Goal: Check status: Check status

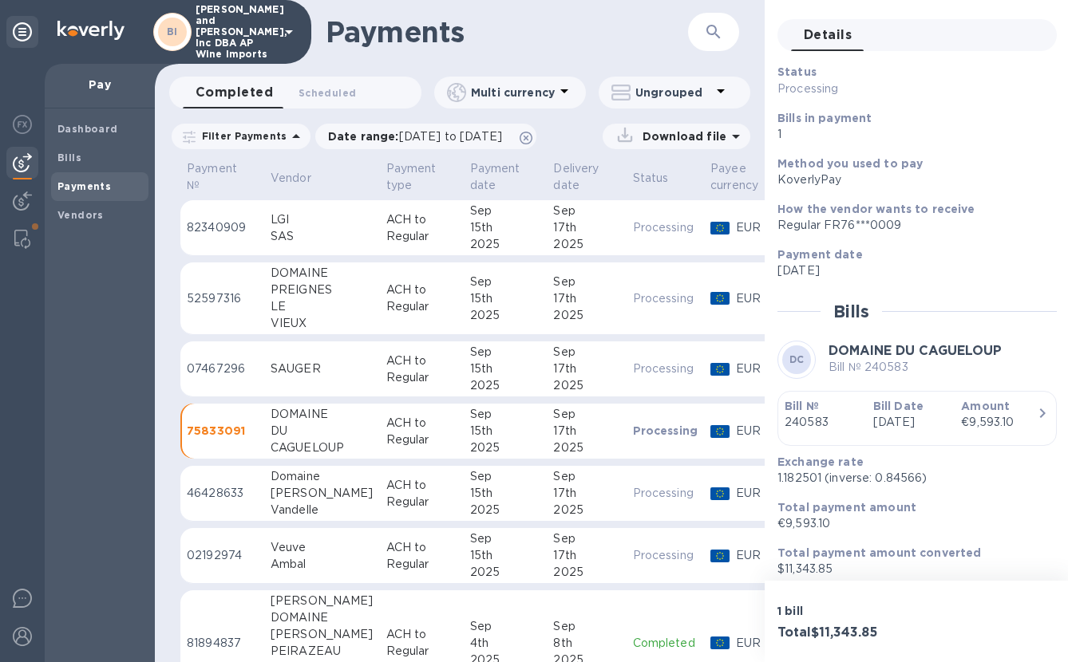
scroll to position [77, 0]
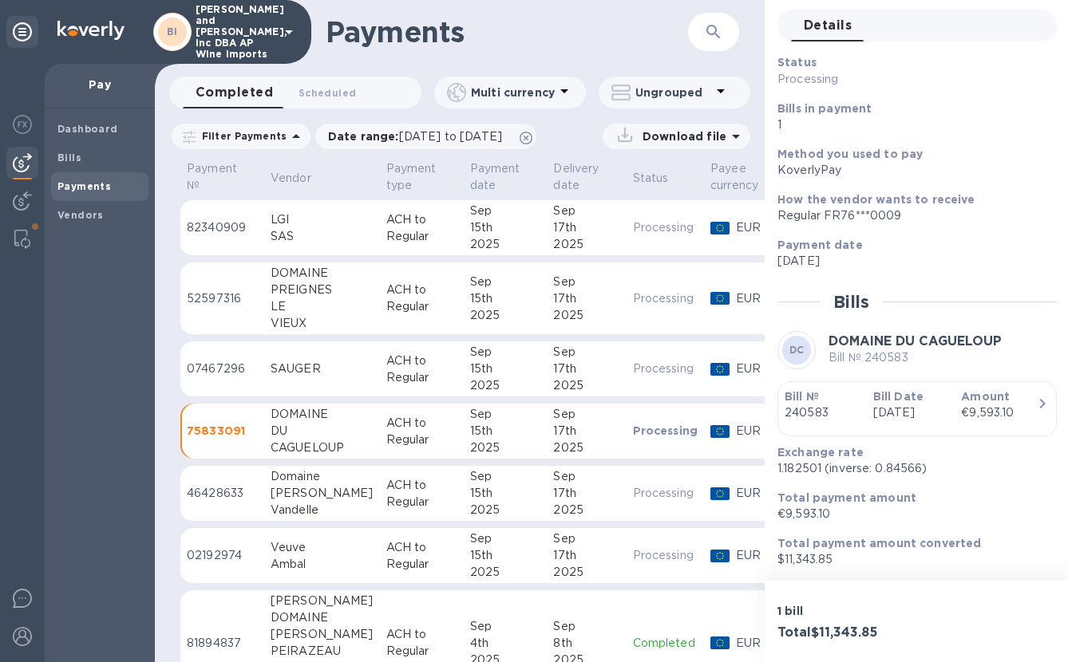
click at [338, 496] on div "[PERSON_NAME]" at bounding box center [322, 493] width 103 height 17
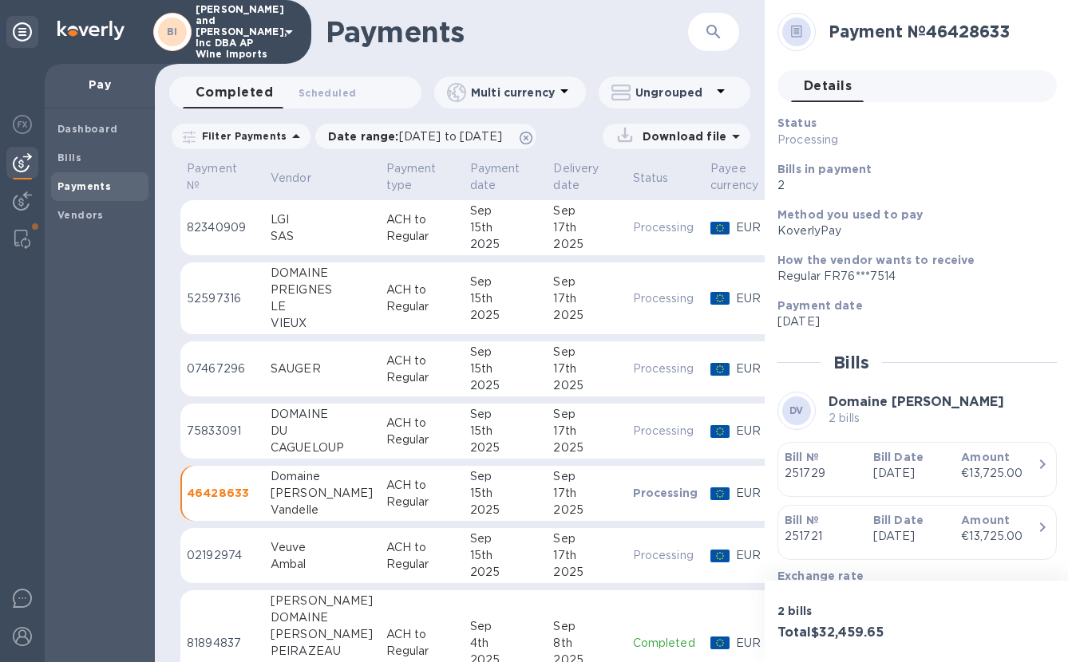
scroll to position [157, 0]
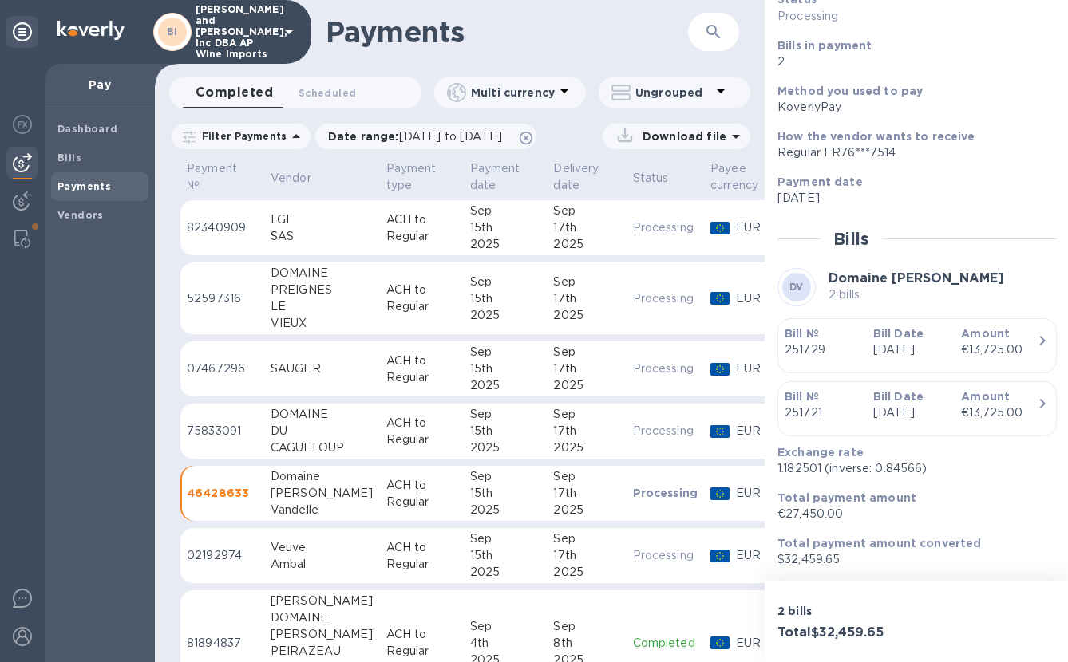
click at [836, 334] on div "Bill № 251729" at bounding box center [822, 341] width 89 height 45
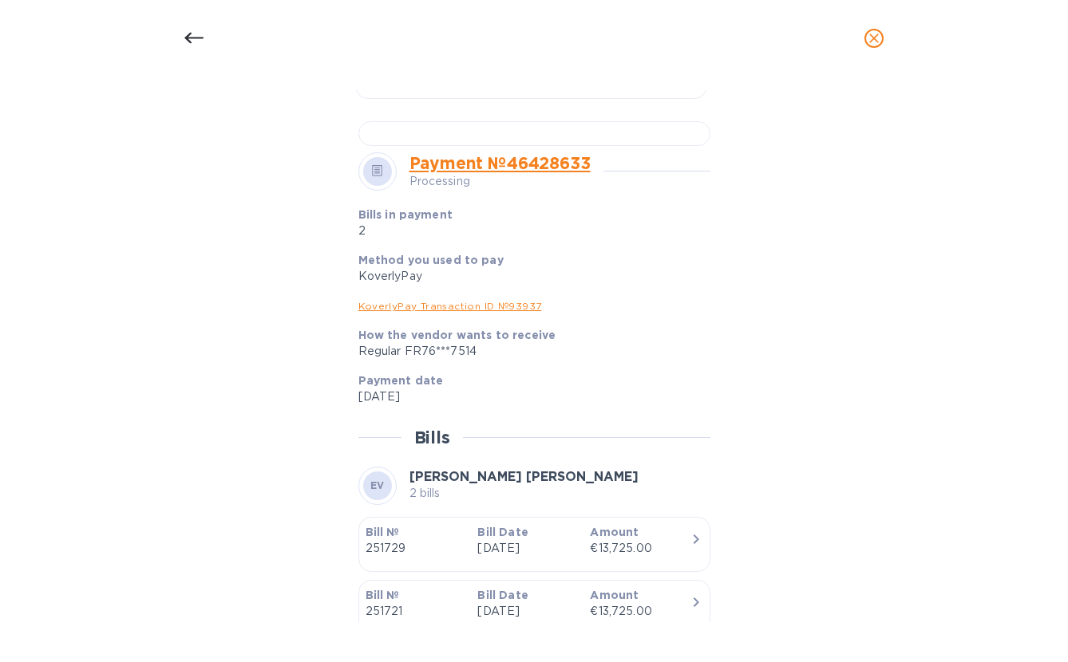
scroll to position [0, 0]
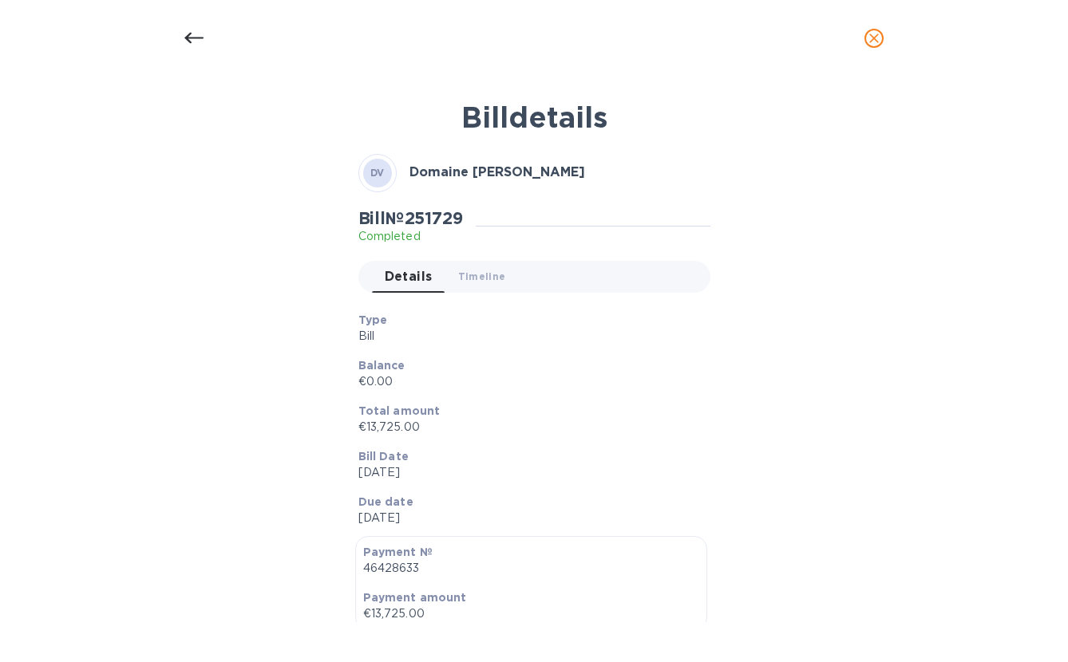
click at [871, 32] on icon "close" at bounding box center [874, 38] width 16 height 16
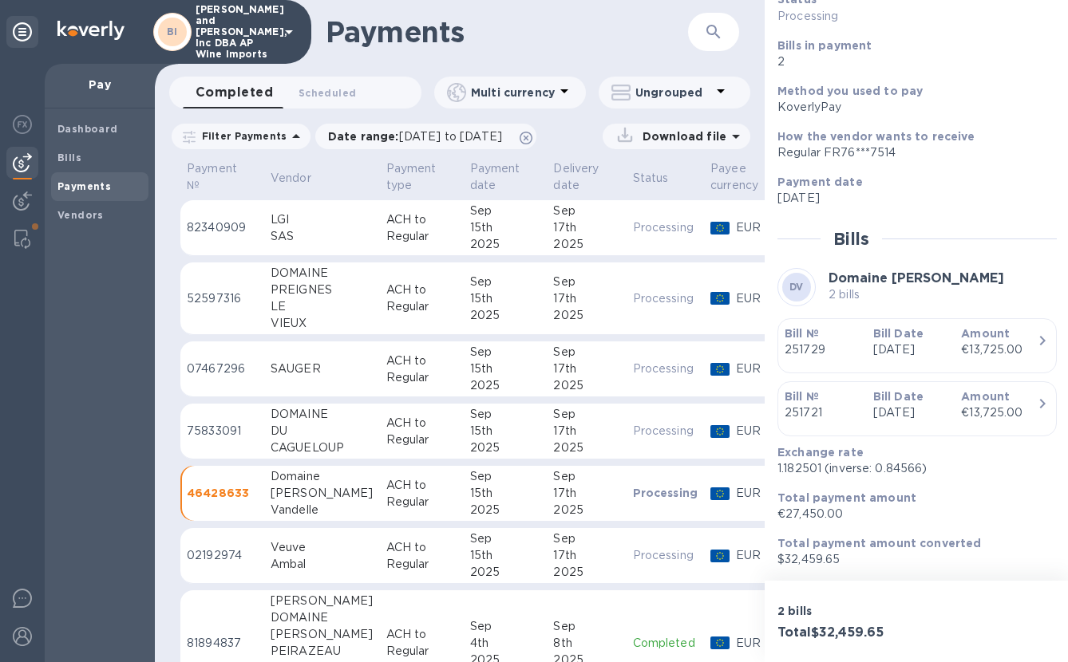
click at [820, 415] on div "Bill № 251721" at bounding box center [822, 404] width 89 height 45
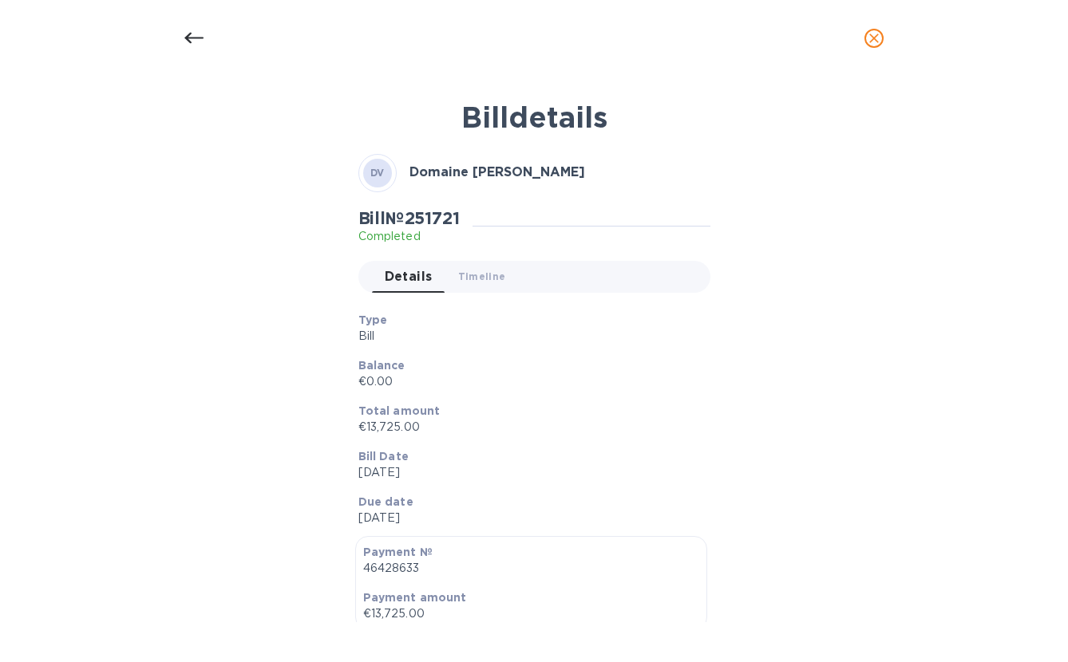
click at [875, 35] on icon "close" at bounding box center [874, 38] width 16 height 16
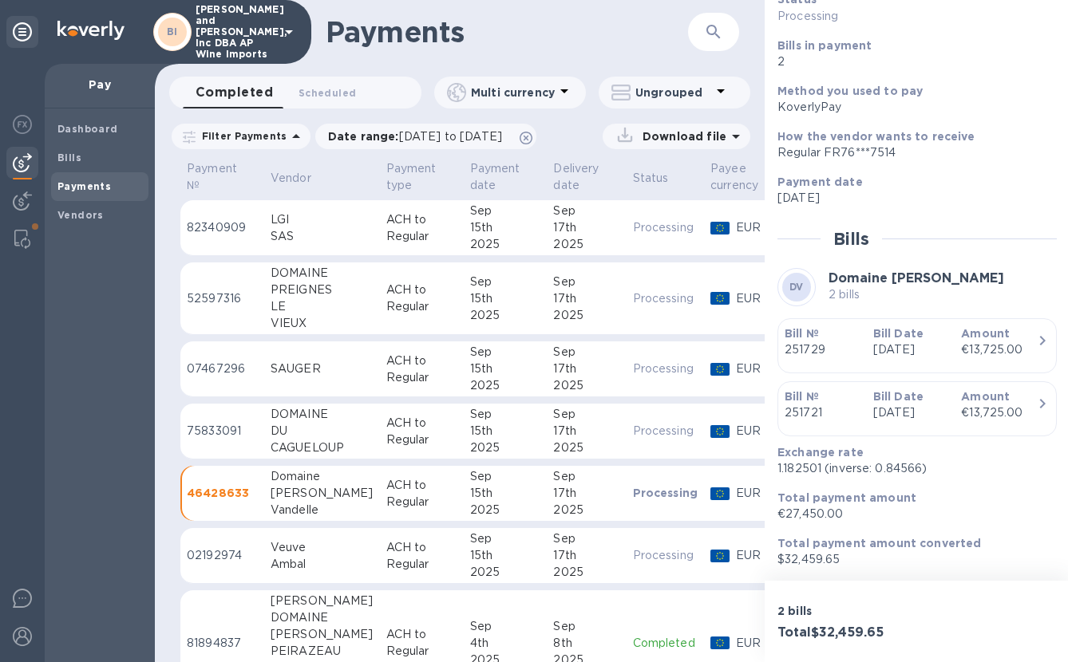
click at [310, 316] on div "VIEUX" at bounding box center [322, 323] width 103 height 17
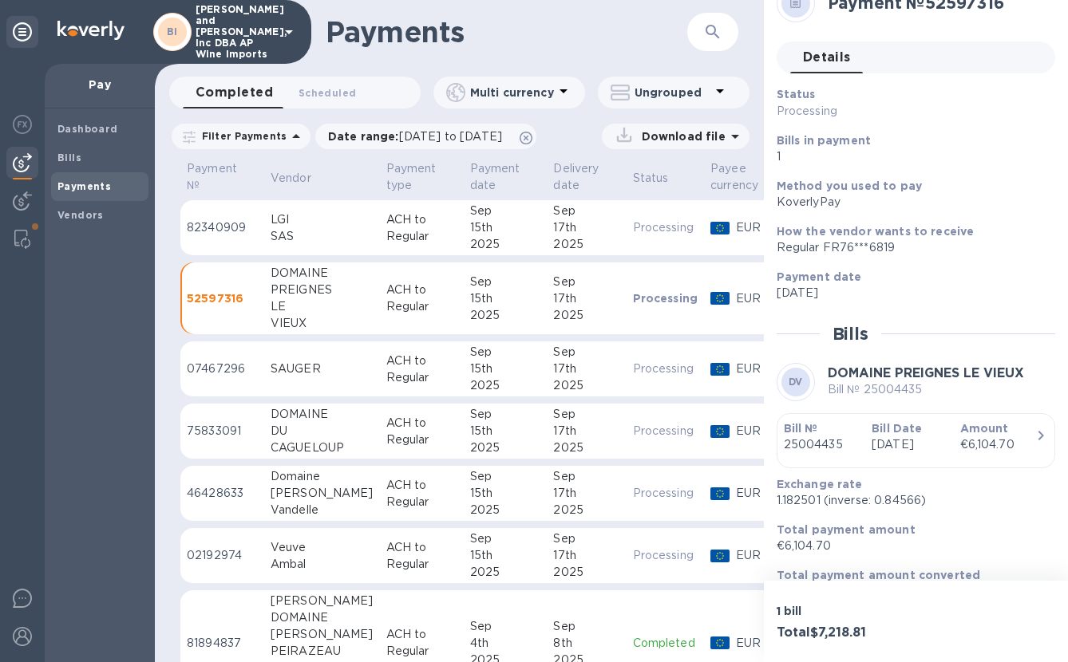
scroll to position [77, 0]
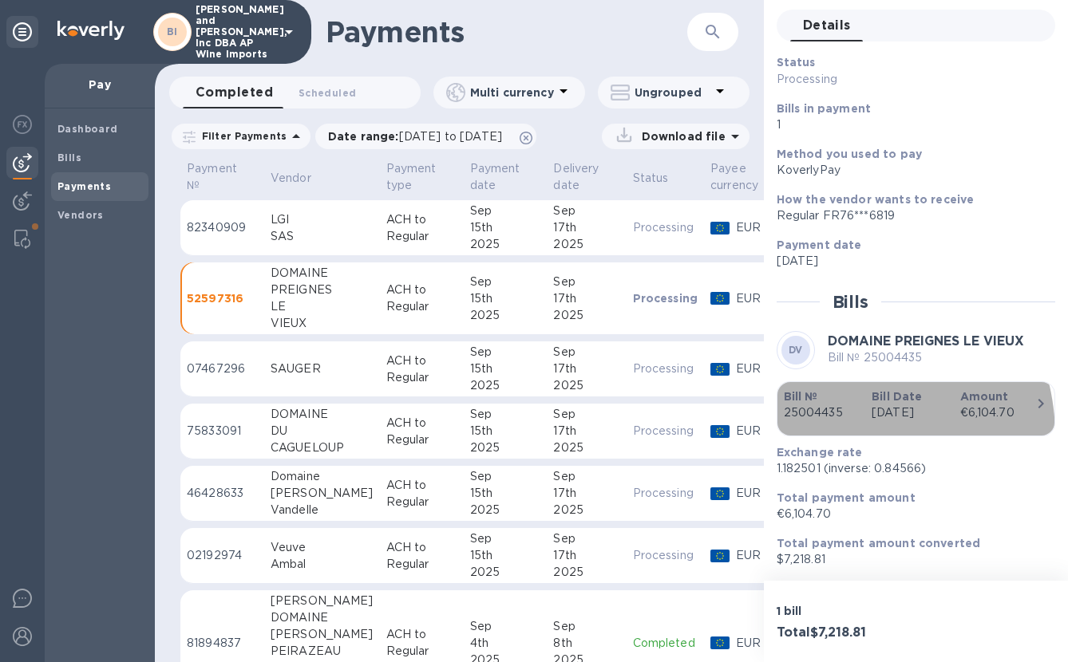
click at [831, 419] on div "Bill № 25004435" at bounding box center [821, 404] width 88 height 45
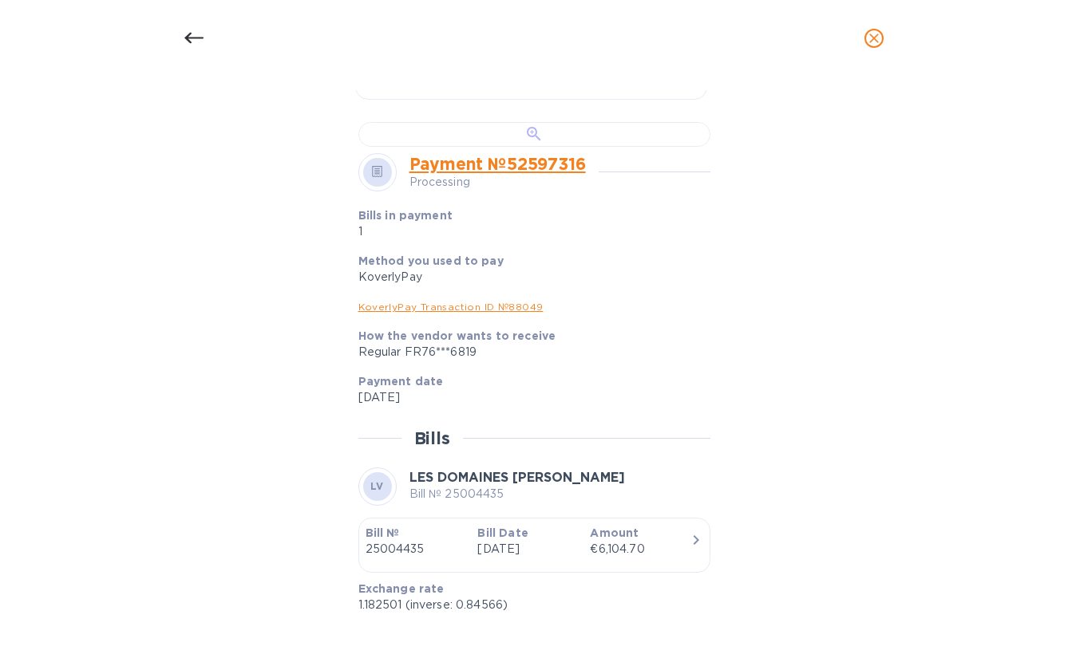
scroll to position [531, 0]
click at [984, 94] on div "Bill details DV DOMAINE PREIGNES LE [PERSON_NAME] № 25004435 Completed Details …" at bounding box center [534, 370] width 1068 height 586
click at [193, 38] on icon at bounding box center [193, 38] width 19 height 11
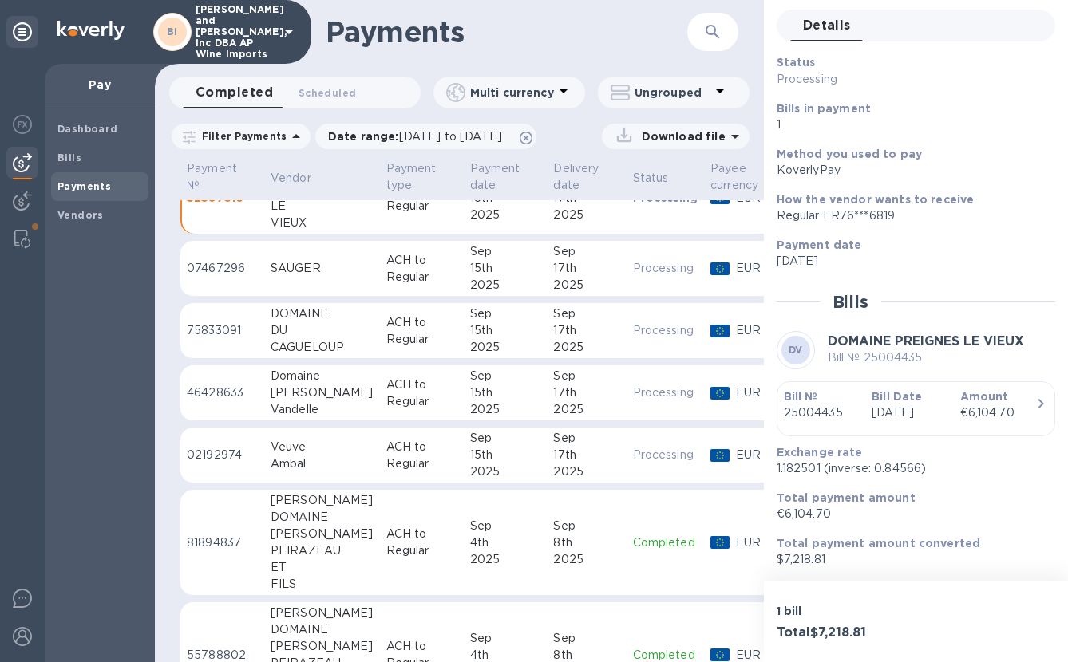
scroll to position [132, 0]
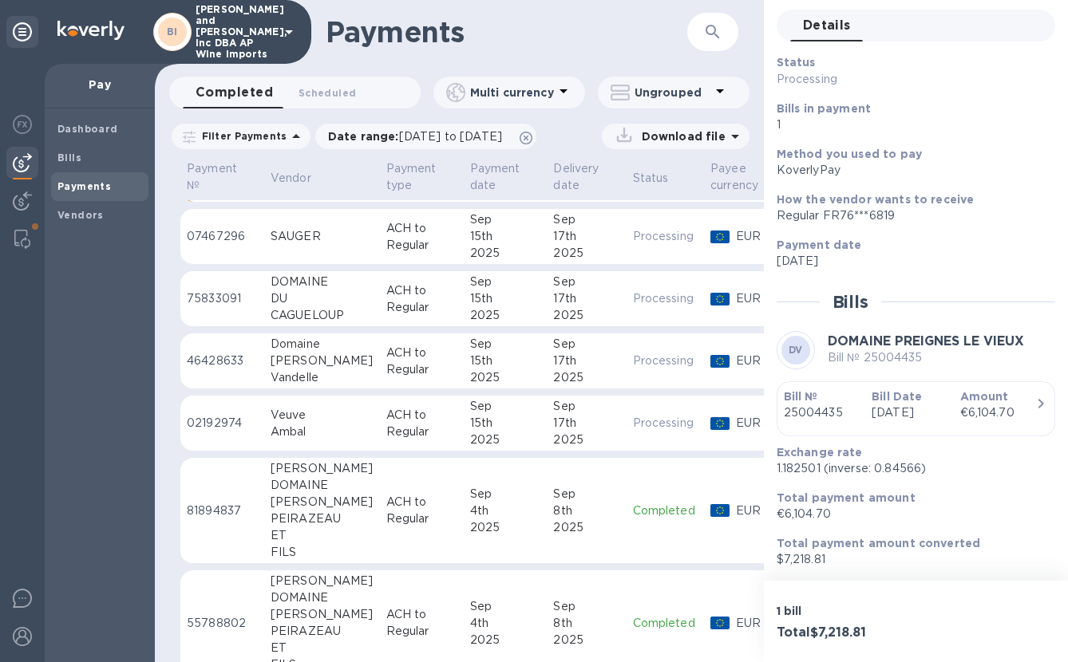
click at [327, 429] on div "Ambal" at bounding box center [322, 432] width 103 height 17
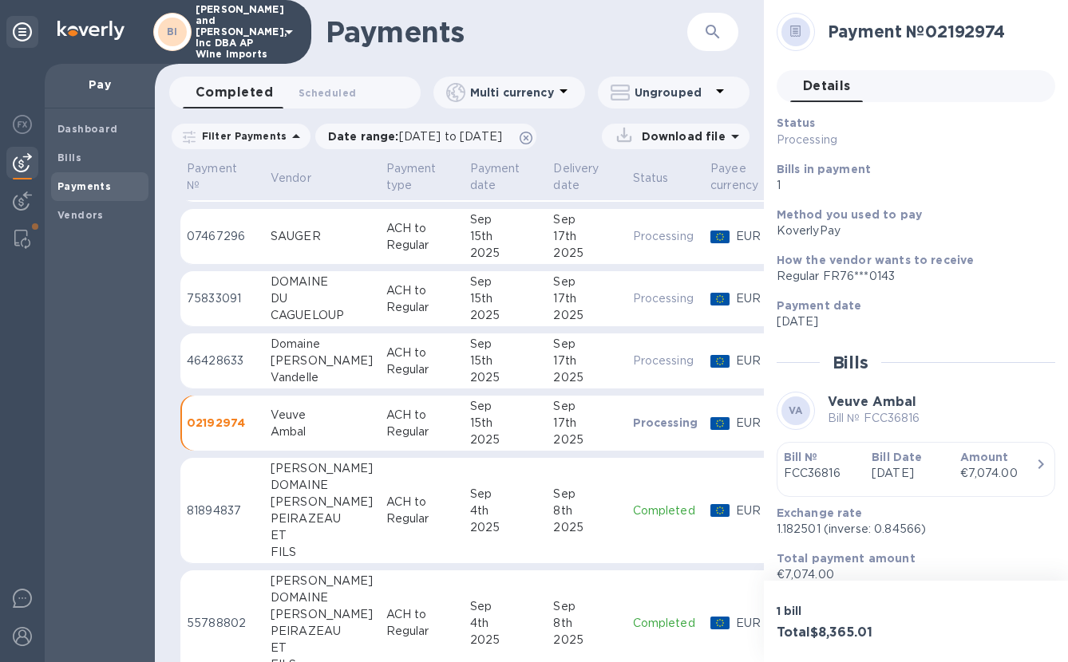
click at [832, 488] on div "Bill № FCC36816" at bounding box center [821, 465] width 88 height 45
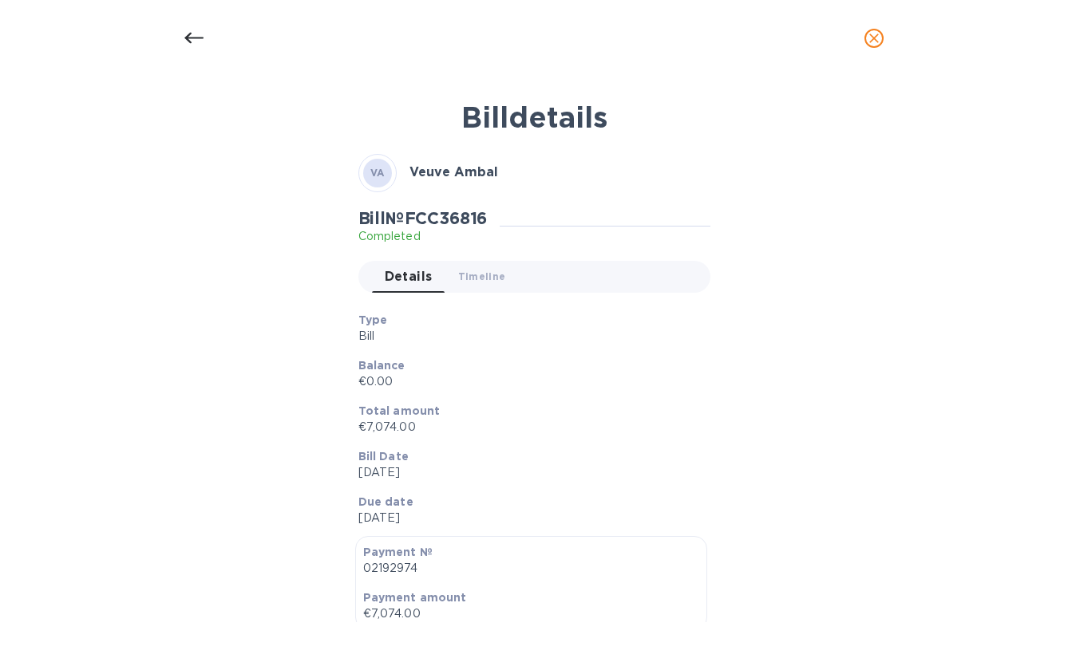
click at [968, 45] on div at bounding box center [534, 38] width 1068 height 77
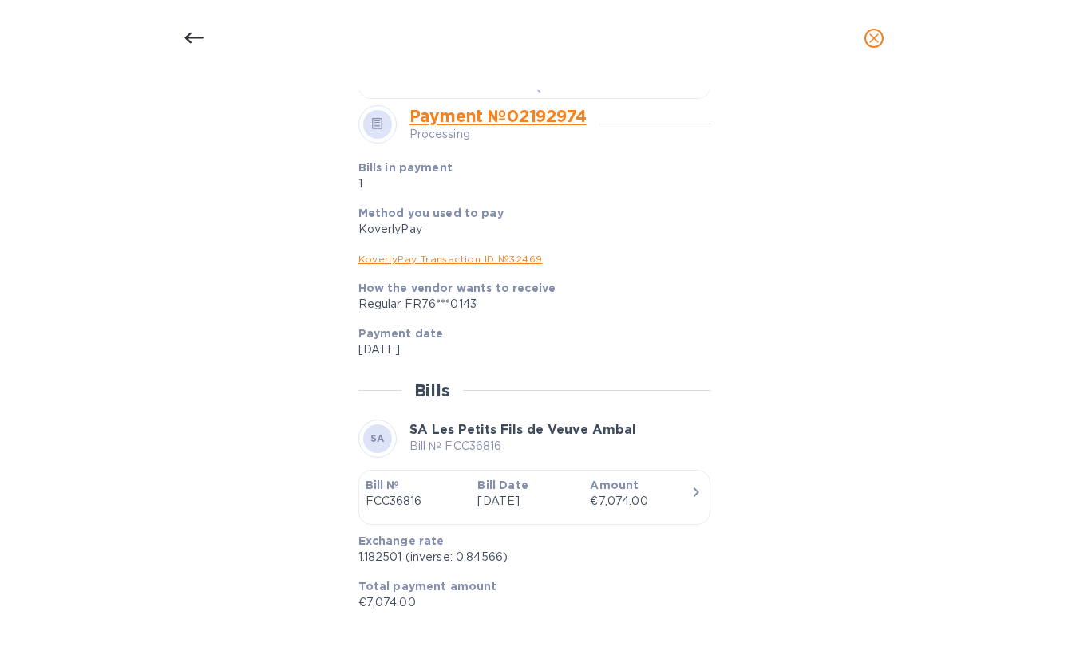
scroll to position [598, 0]
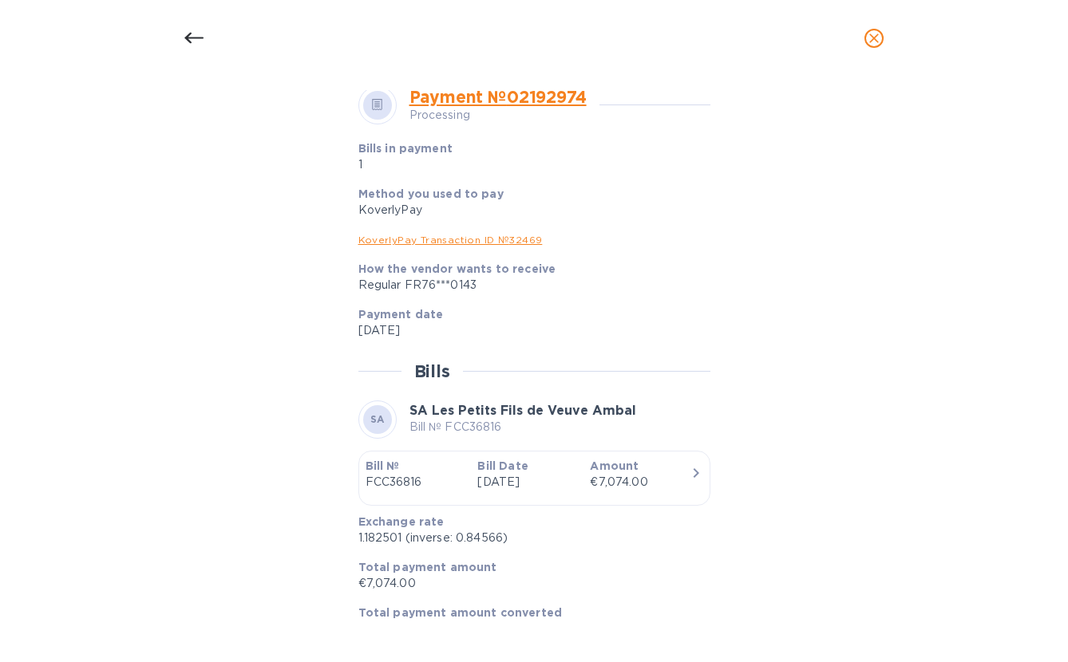
click at [1041, 164] on div "Bill details VA Veuve [PERSON_NAME] № FCC36816 Completed Details 0 Timeline 0 T…" at bounding box center [534, 370] width 1068 height 586
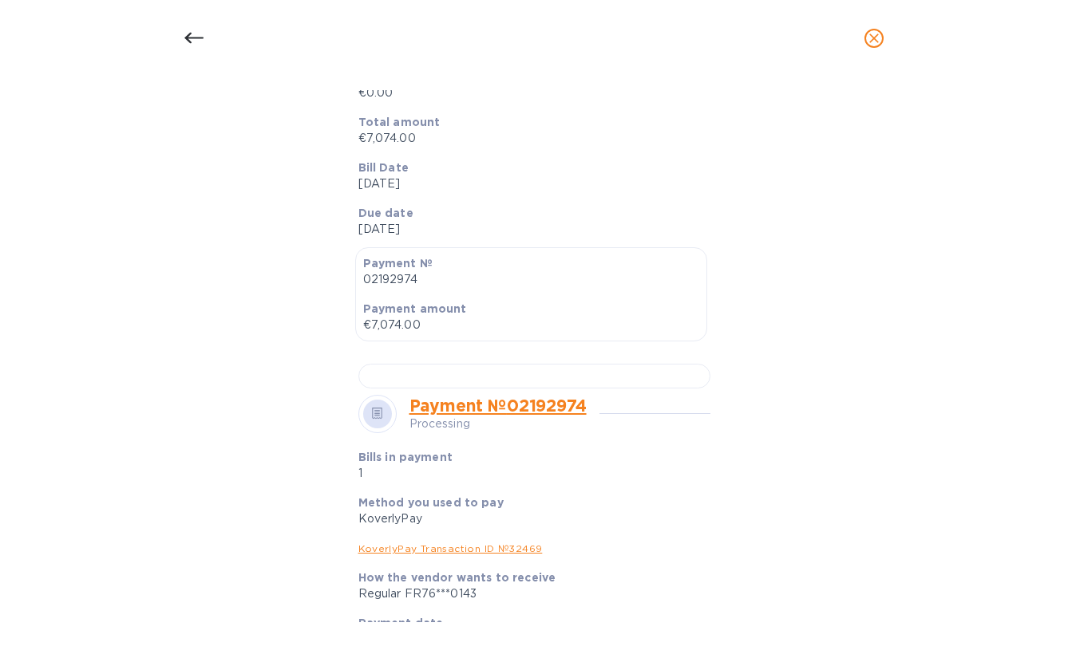
scroll to position [133, 0]
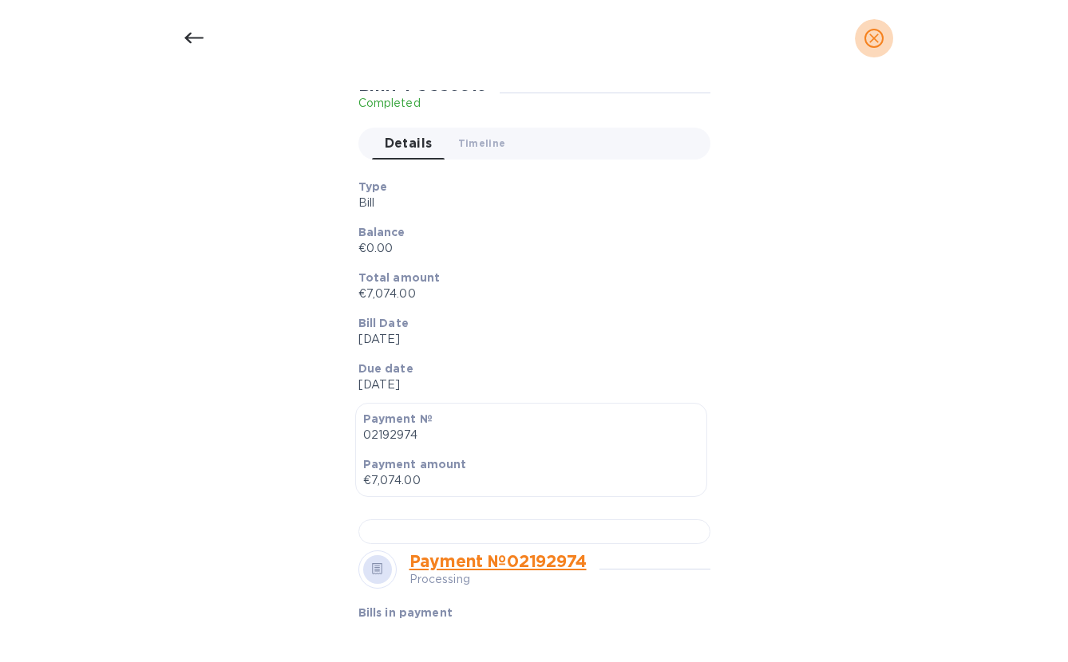
drag, startPoint x: 878, startPoint y: 38, endPoint x: 868, endPoint y: 39, distance: 9.7
click at [878, 38] on icon "close" at bounding box center [874, 38] width 16 height 16
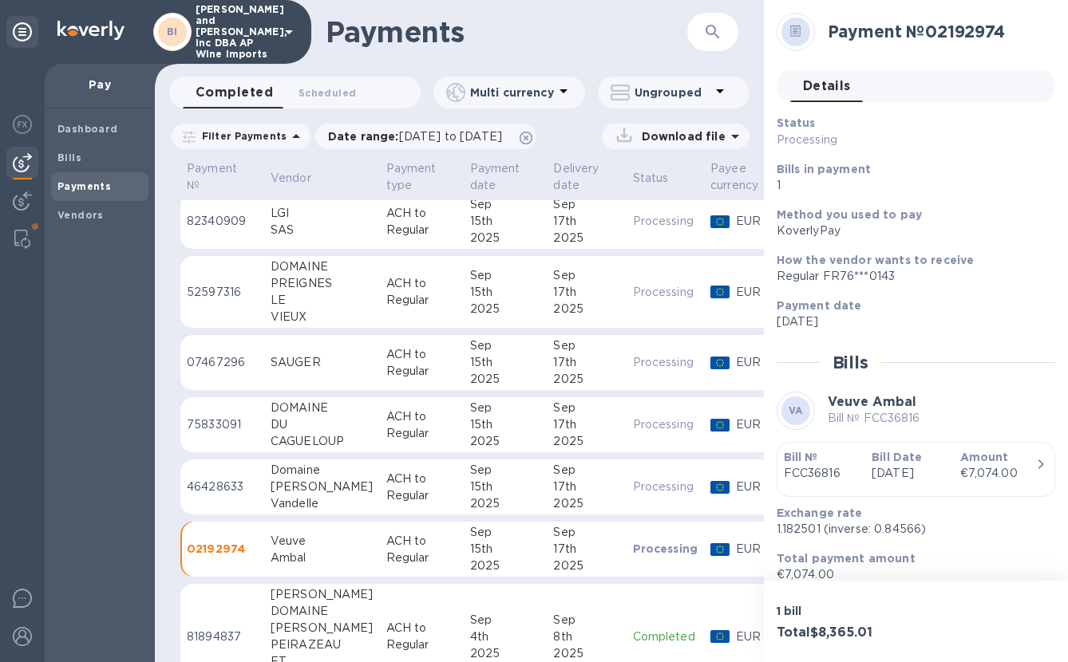
scroll to position [0, 0]
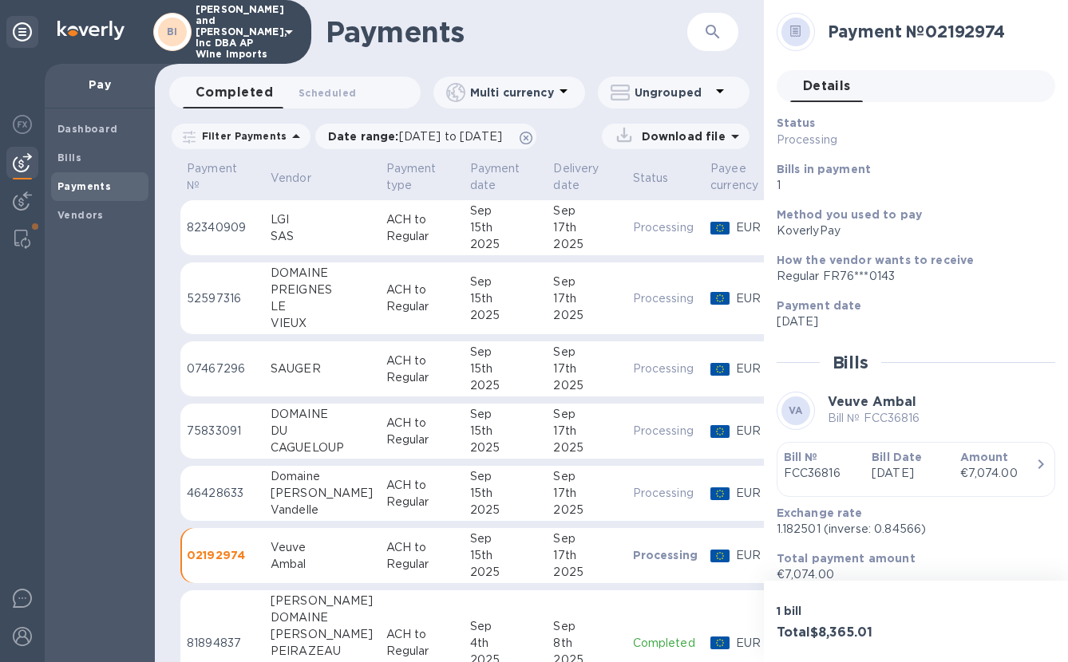
click at [321, 219] on div "LGI" at bounding box center [322, 219] width 103 height 17
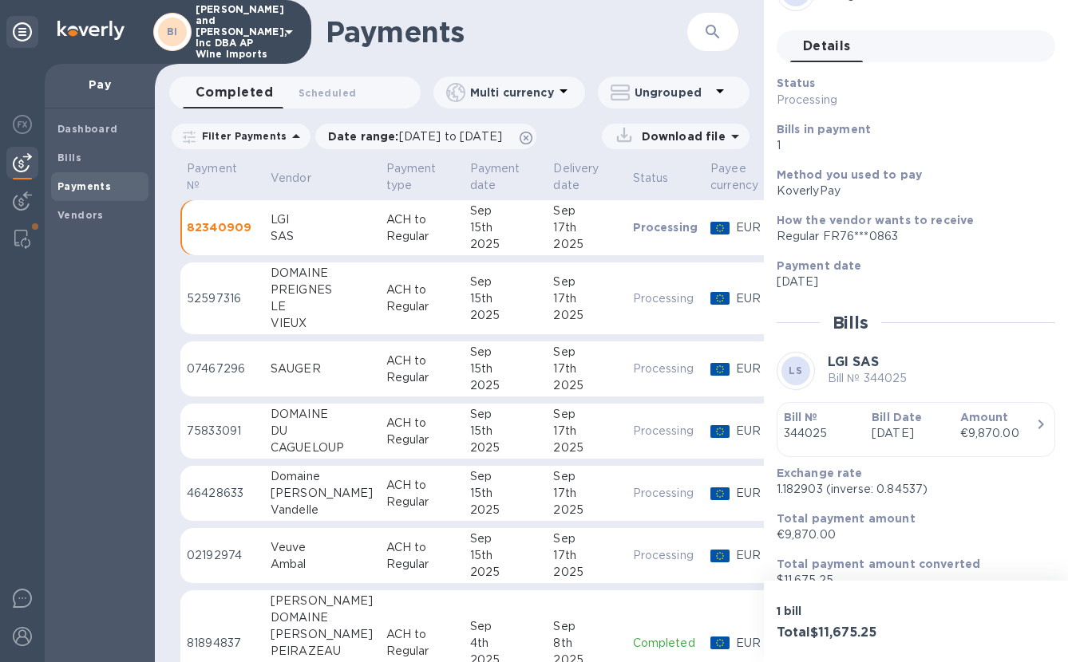
scroll to position [77, 0]
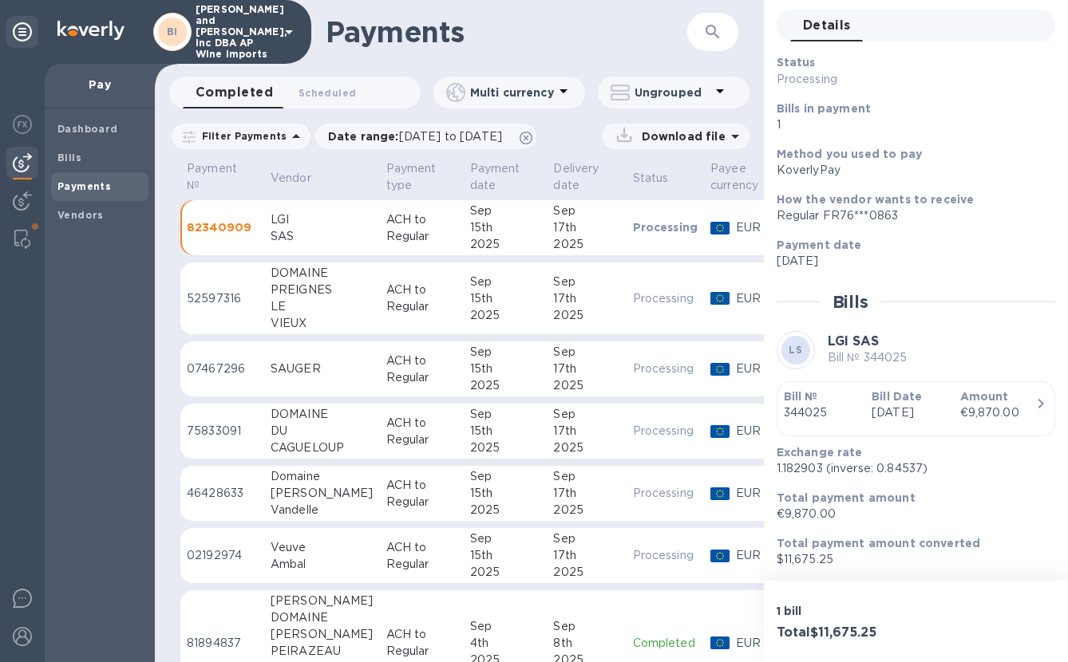
click at [925, 422] on div "button" at bounding box center [916, 425] width 264 height 8
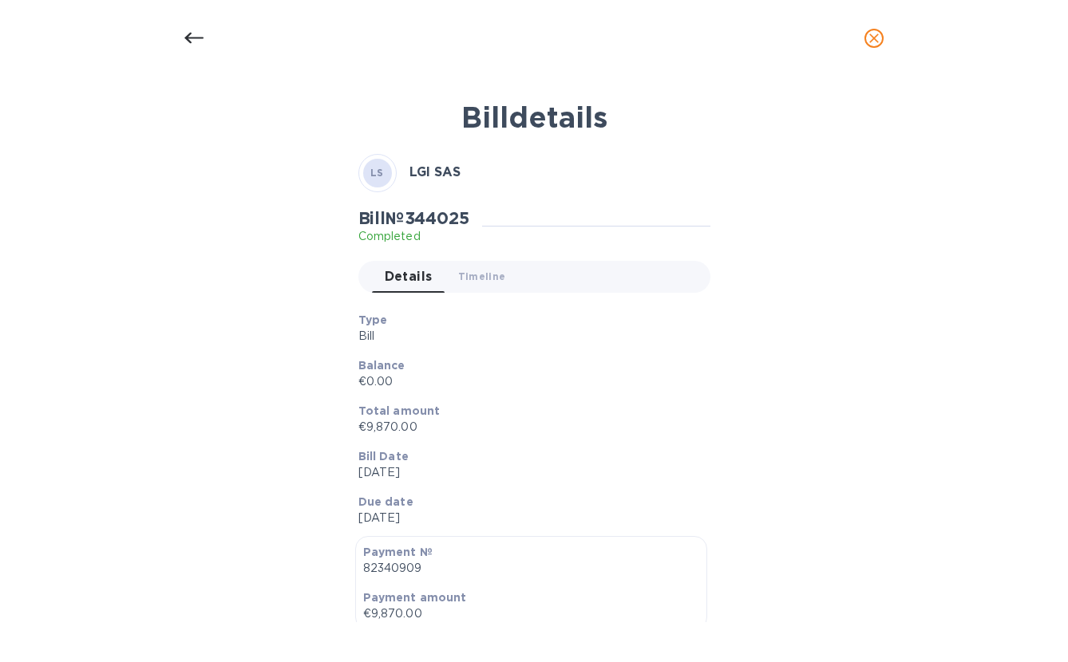
drag, startPoint x: 837, startPoint y: 305, endPoint x: 811, endPoint y: 295, distance: 28.0
click at [873, 38] on icon "close" at bounding box center [874, 39] width 10 height 10
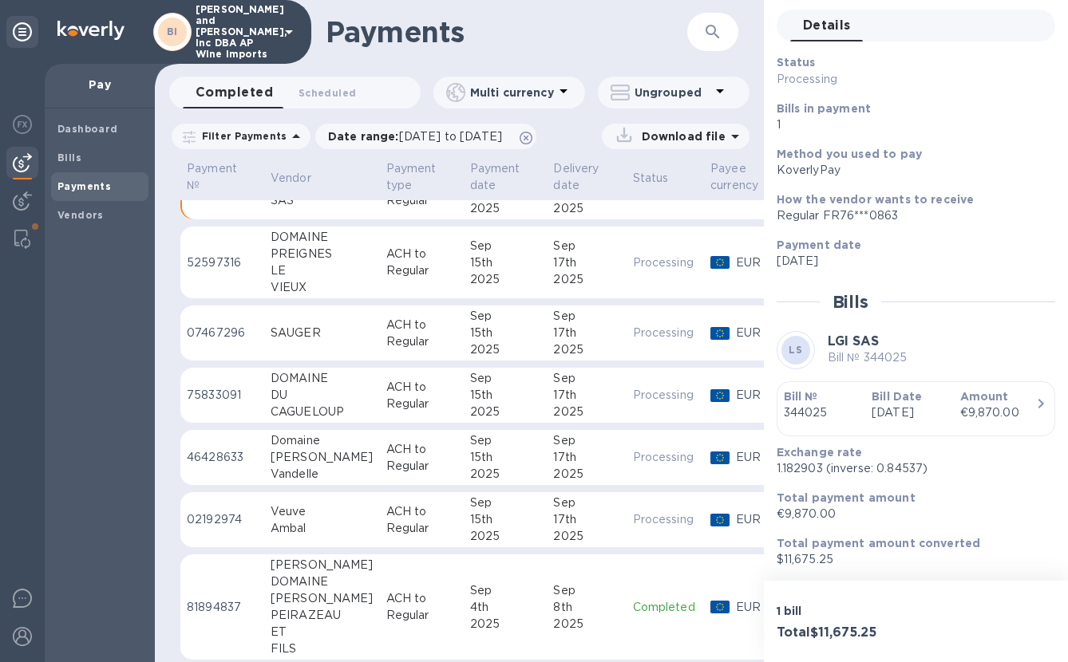
scroll to position [66, 0]
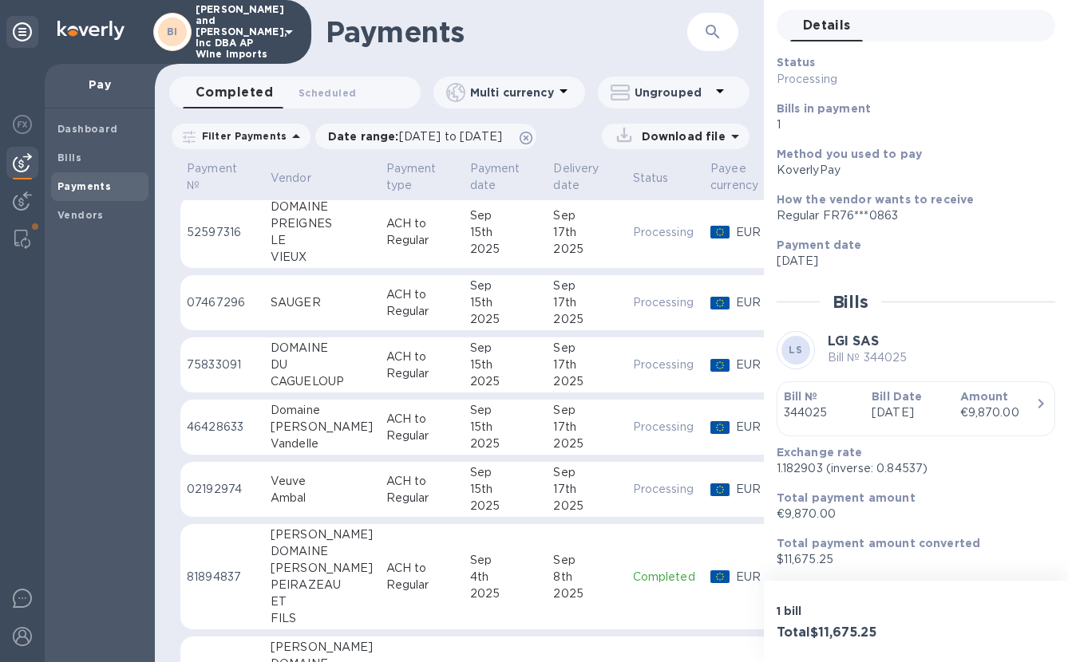
click at [325, 308] on div "SAUGER" at bounding box center [322, 302] width 103 height 17
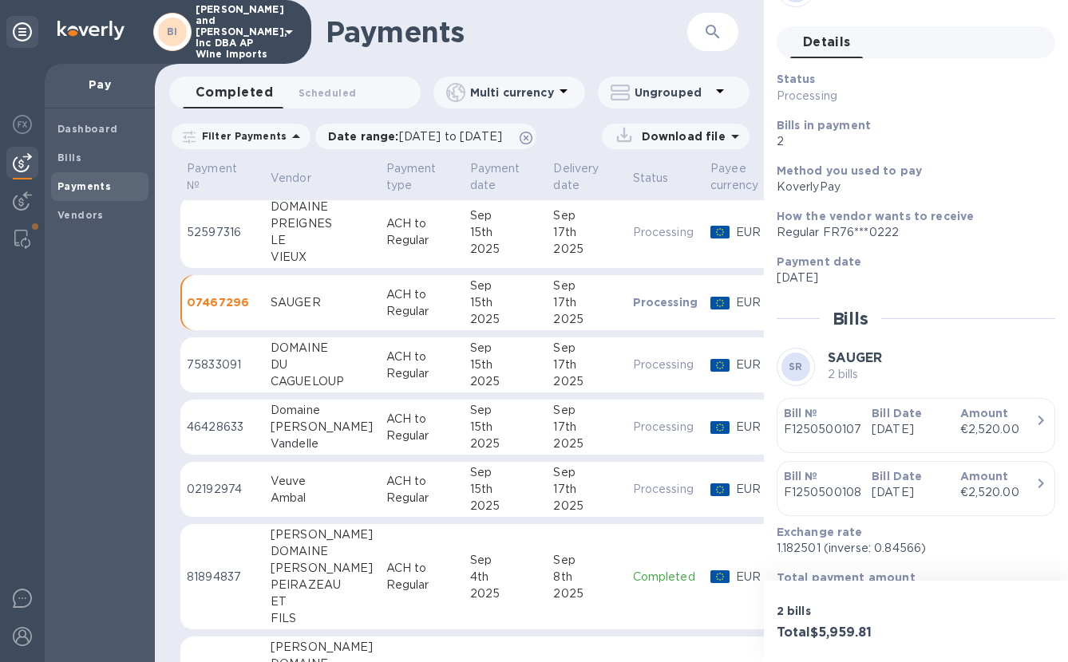
scroll to position [66, 0]
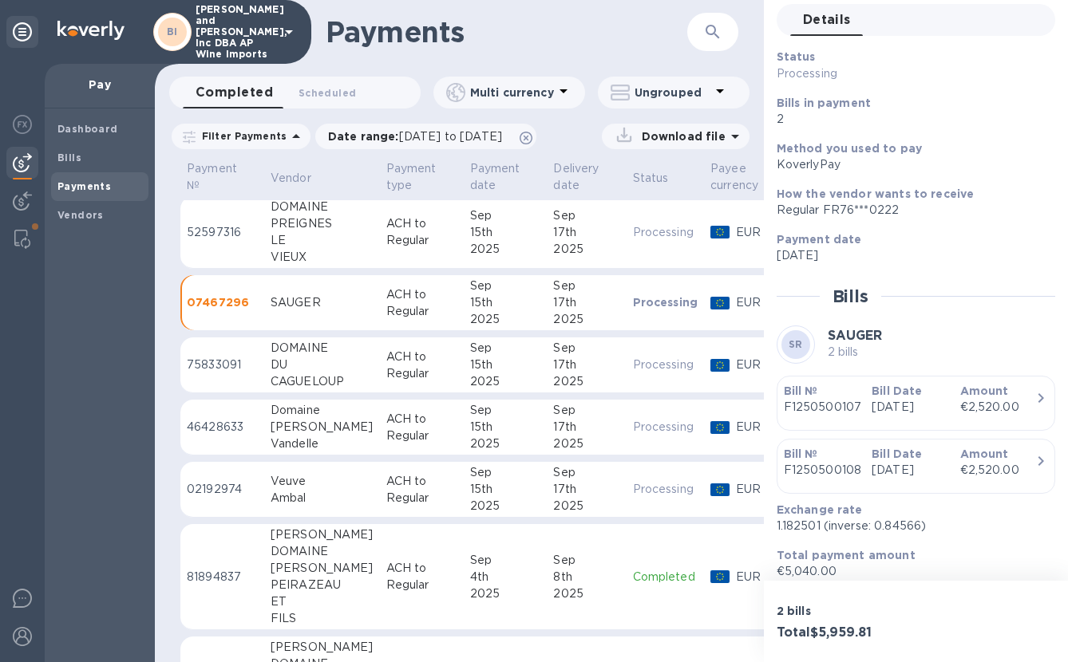
click at [818, 422] on div "Bill № F1250500107" at bounding box center [821, 399] width 88 height 45
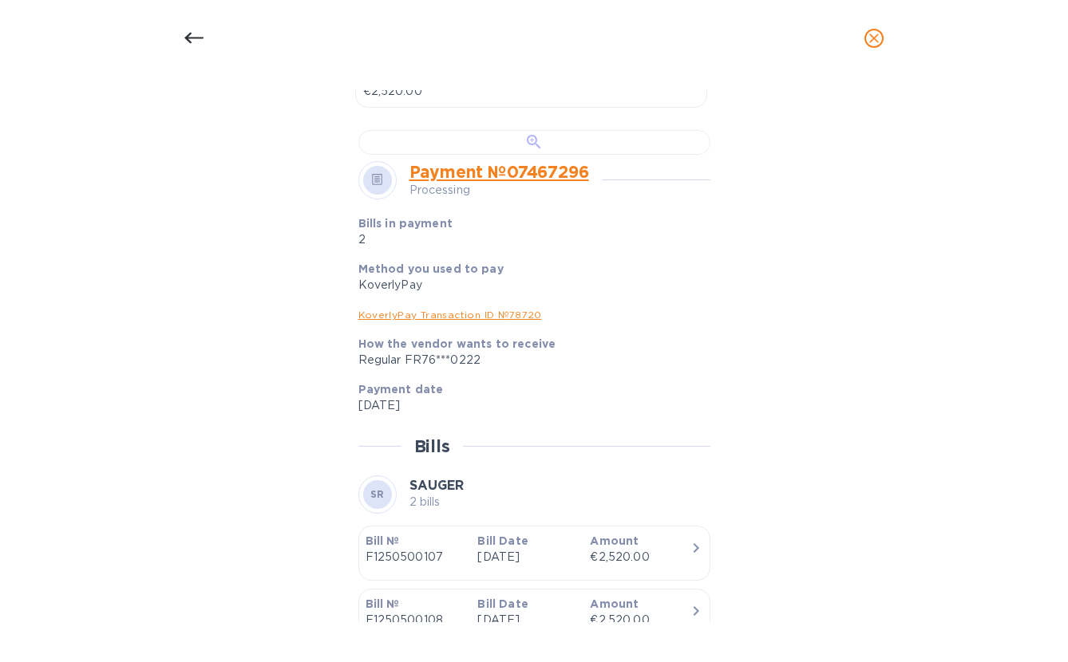
scroll to position [532, 0]
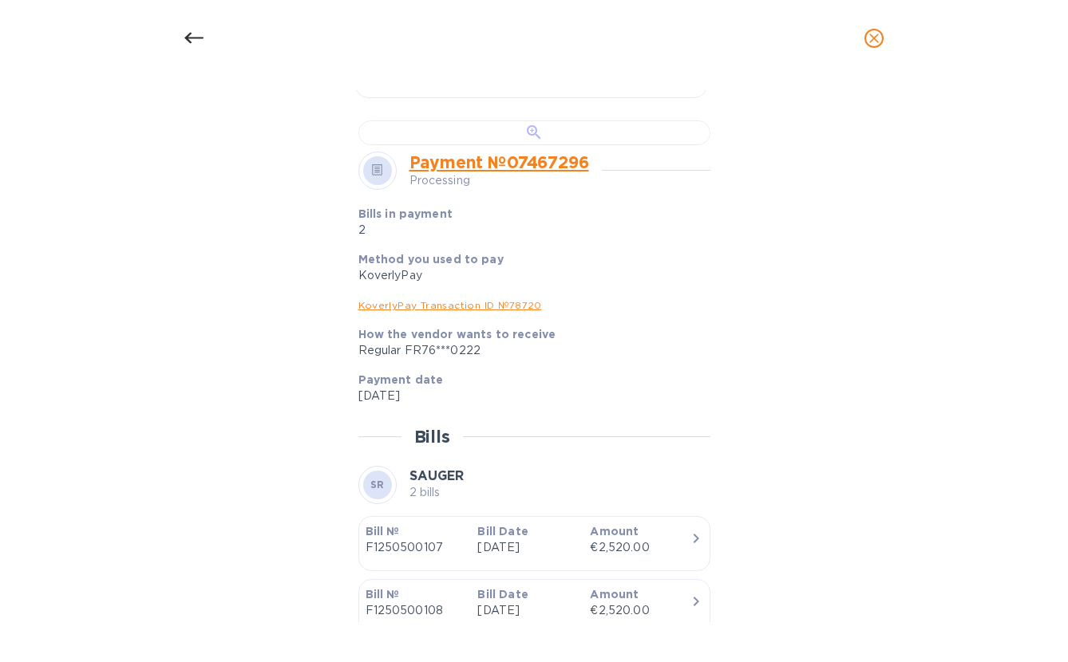
click at [465, 145] on div at bounding box center [534, 132] width 352 height 25
click at [869, 36] on icon "close" at bounding box center [874, 38] width 16 height 16
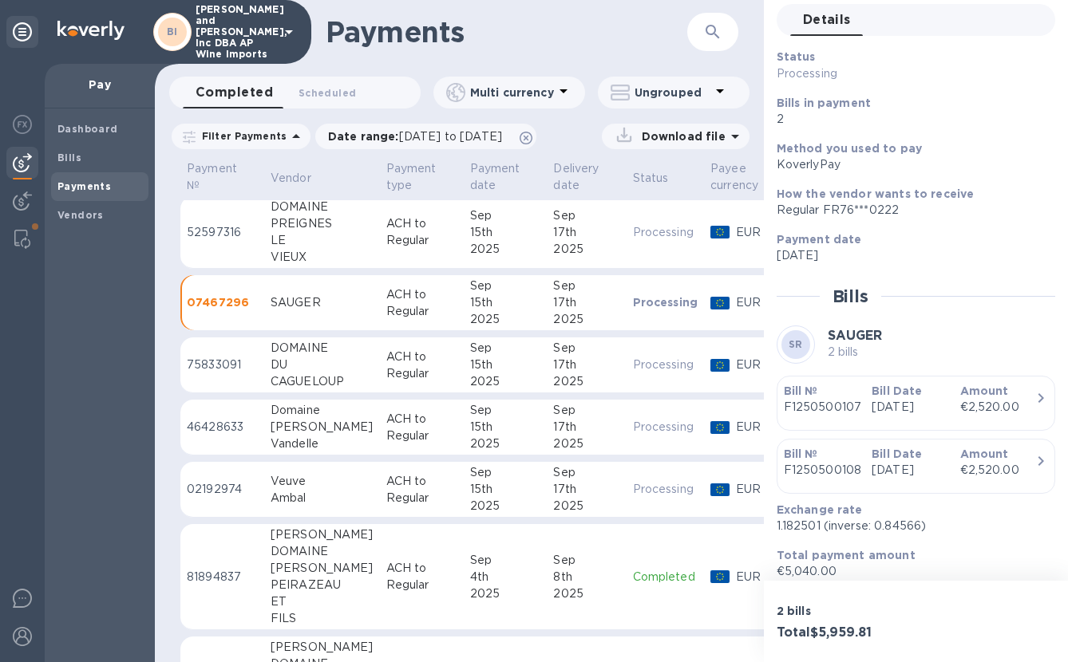
click at [838, 485] on div "Bill № F1250500108" at bounding box center [821, 462] width 88 height 45
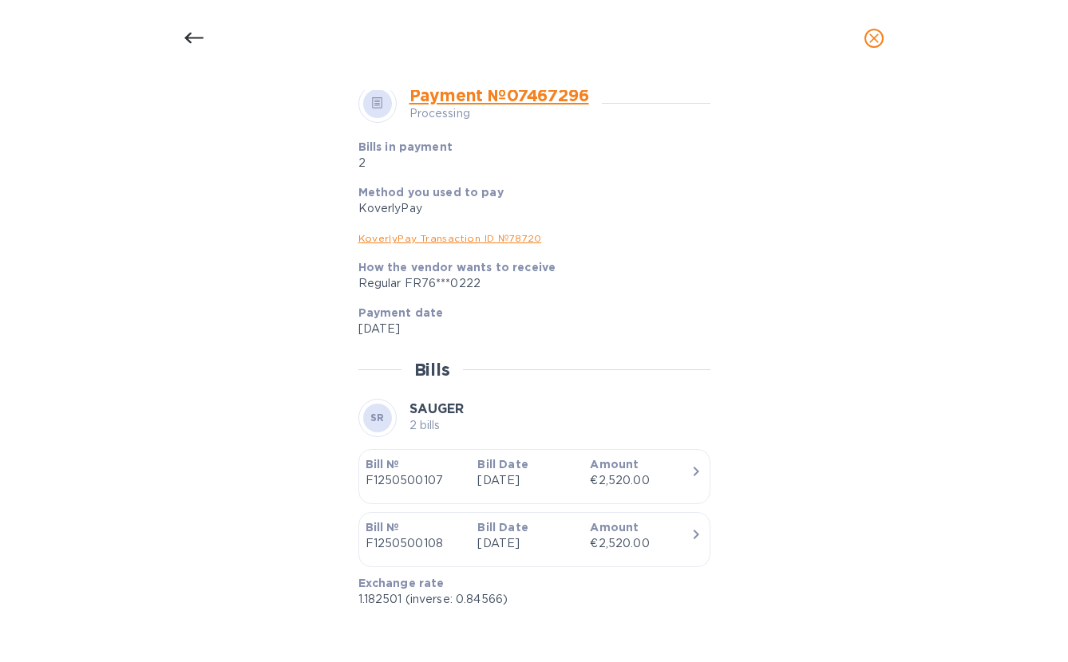
scroll to position [0, 0]
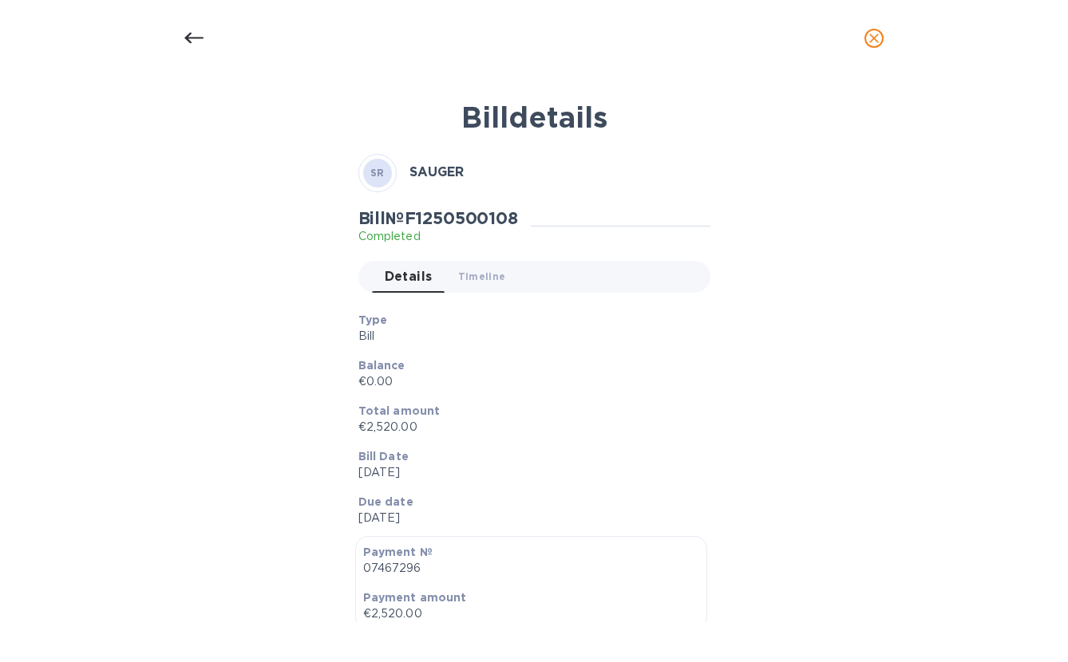
click at [874, 37] on icon "close" at bounding box center [874, 38] width 16 height 16
